Goal: Navigation & Orientation: Understand site structure

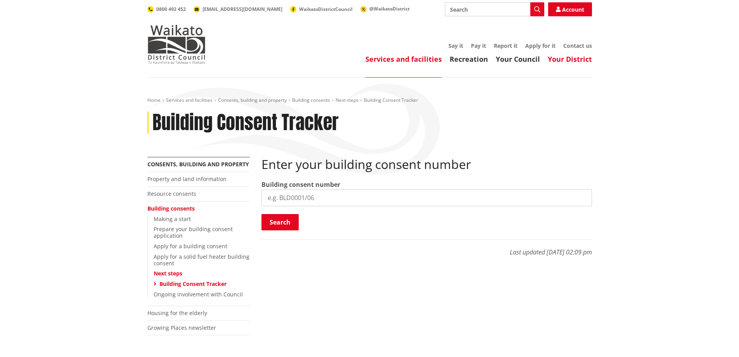
click at [572, 62] on link "Your District" at bounding box center [570, 58] width 44 height 9
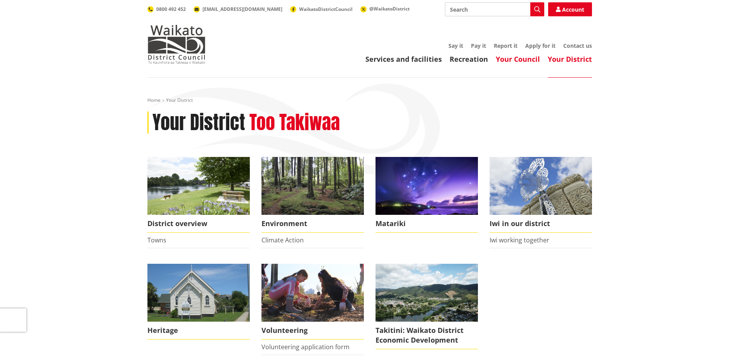
click at [524, 60] on link "Your Council" at bounding box center [518, 58] width 44 height 9
